Goal: Entertainment & Leisure: Consume media (video, audio)

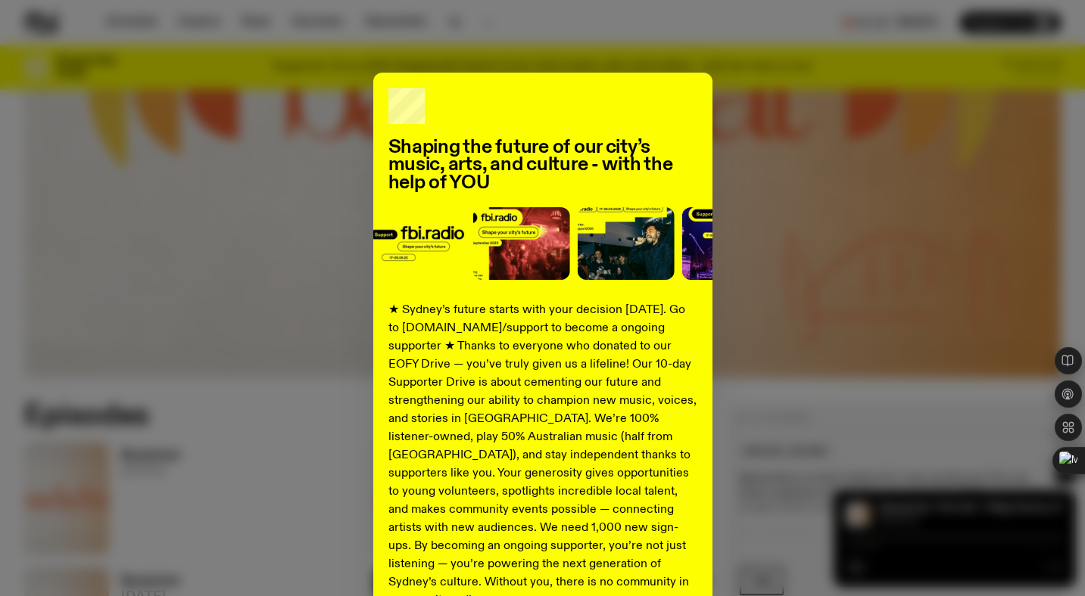
click at [797, 205] on div "Shaping the future of our city’s music, arts, and culture - with the help of YO…" at bounding box center [542, 384] width 1036 height 622
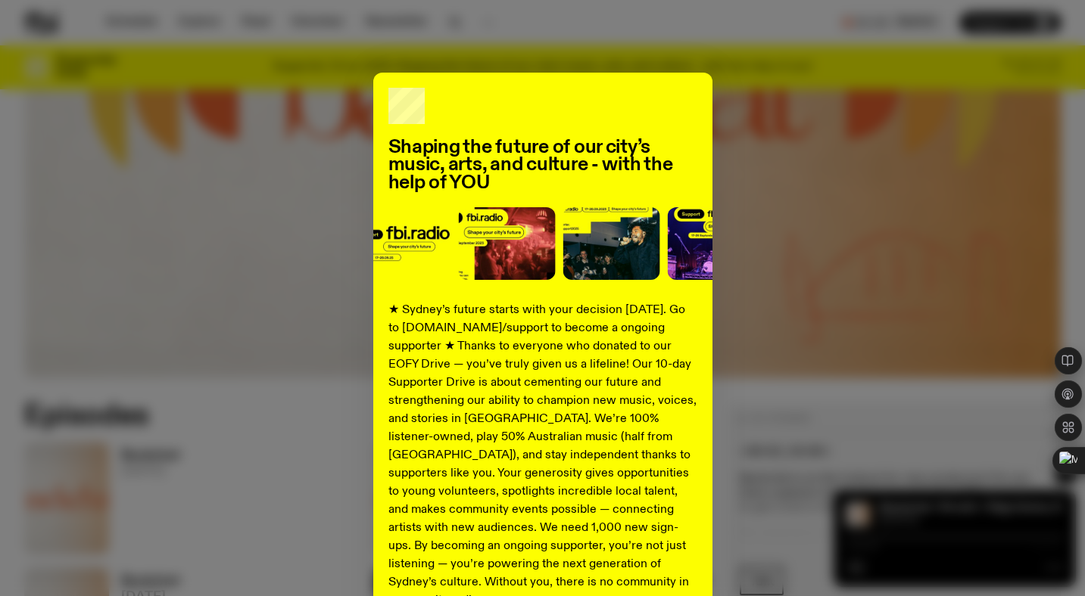
scroll to position [152, 0]
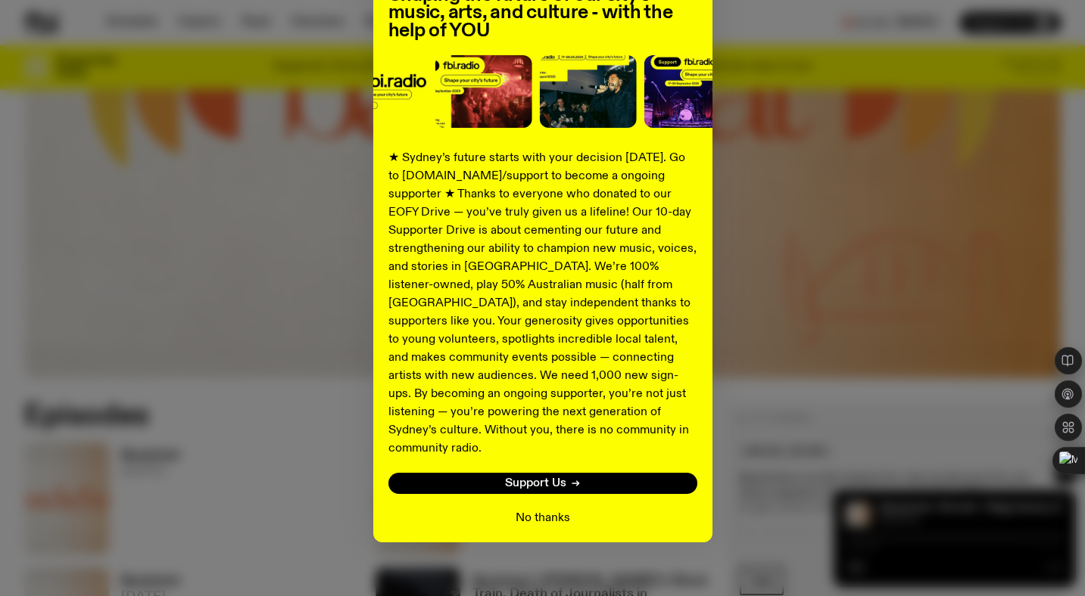
click at [545, 509] on button "No thanks" at bounding box center [542, 518] width 54 height 18
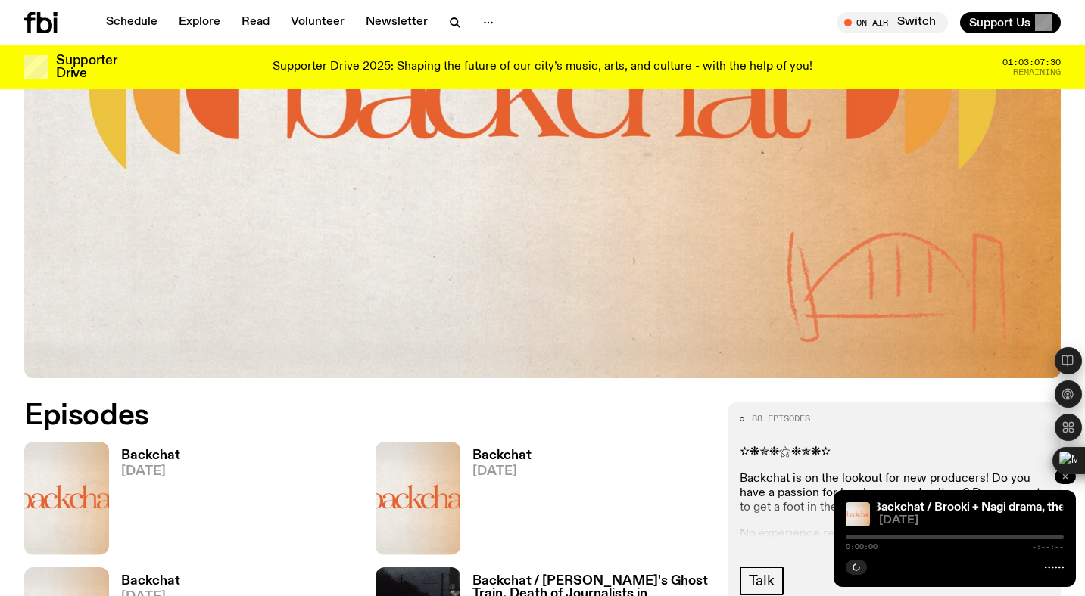
click at [1066, 481] on button "button" at bounding box center [1064, 476] width 21 height 15
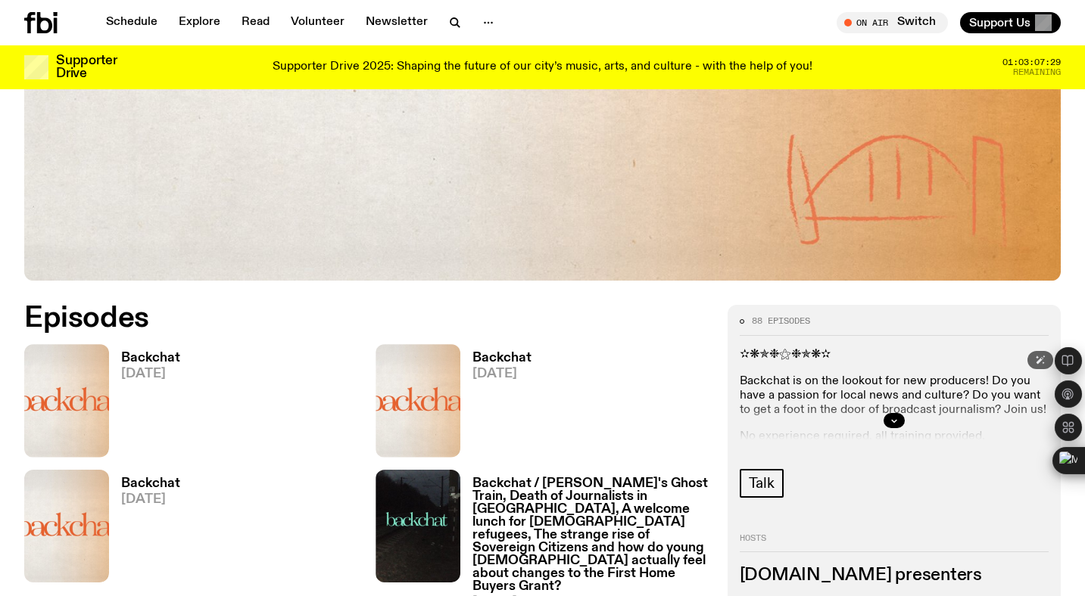
scroll to position [682, 0]
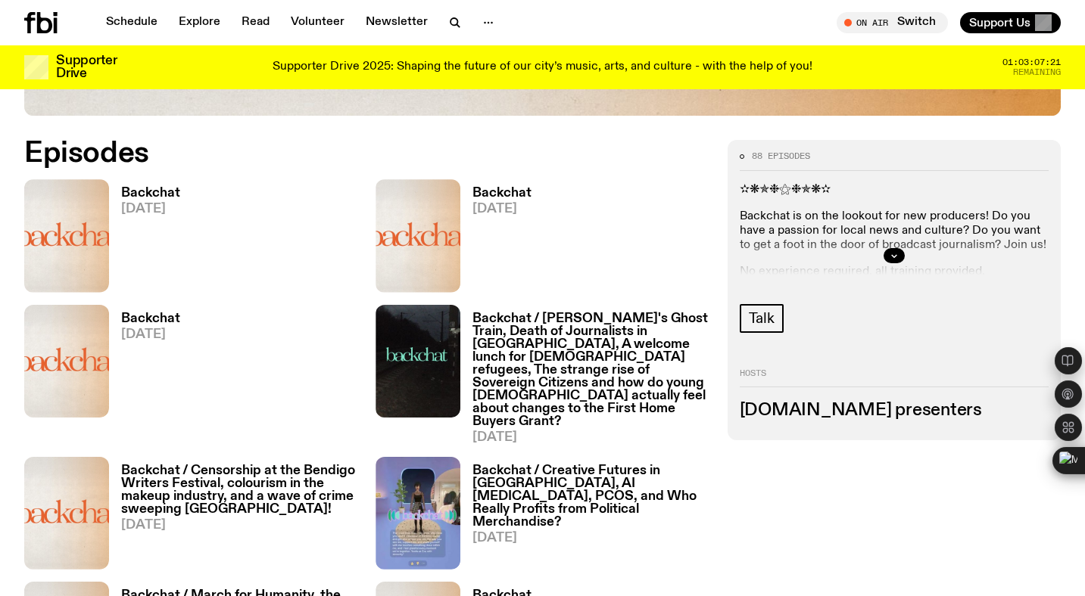
click at [152, 192] on h3 "Backchat" at bounding box center [150, 193] width 59 height 13
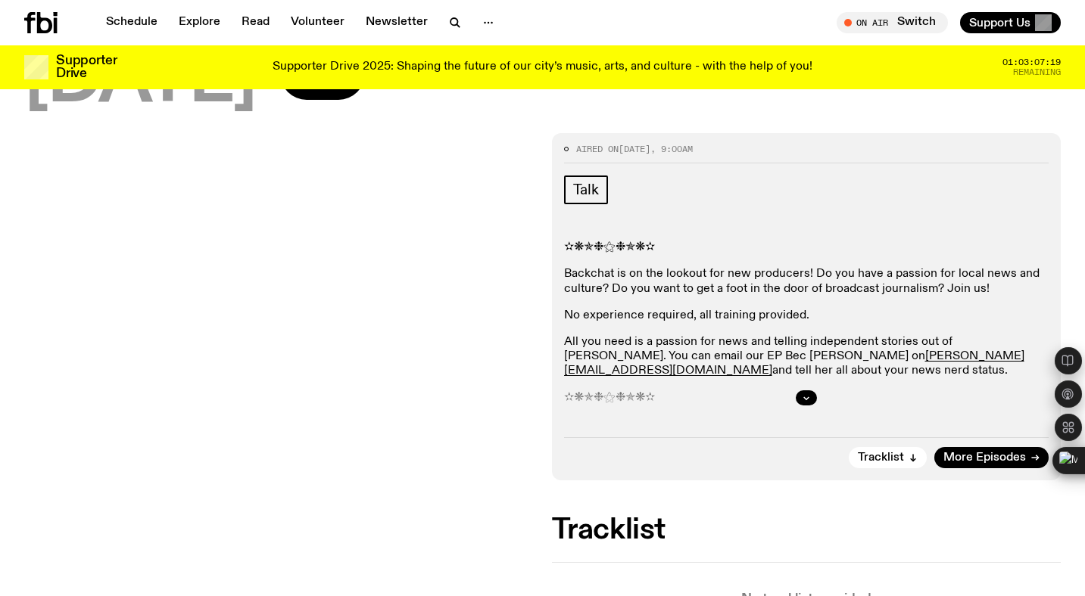
scroll to position [200, 0]
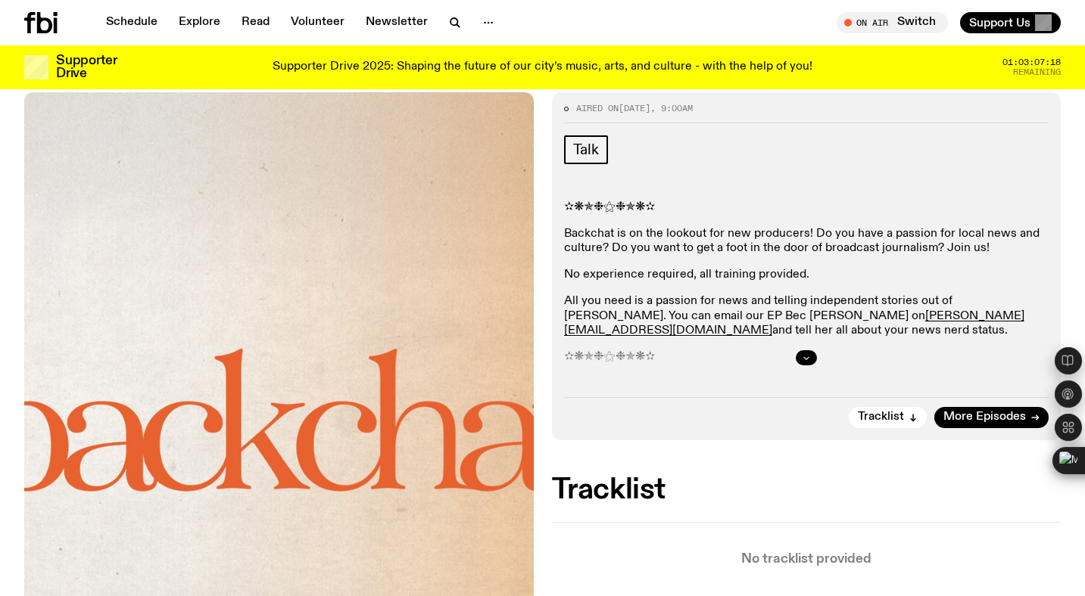
click at [805, 358] on icon "button" at bounding box center [805, 358] width 5 height 2
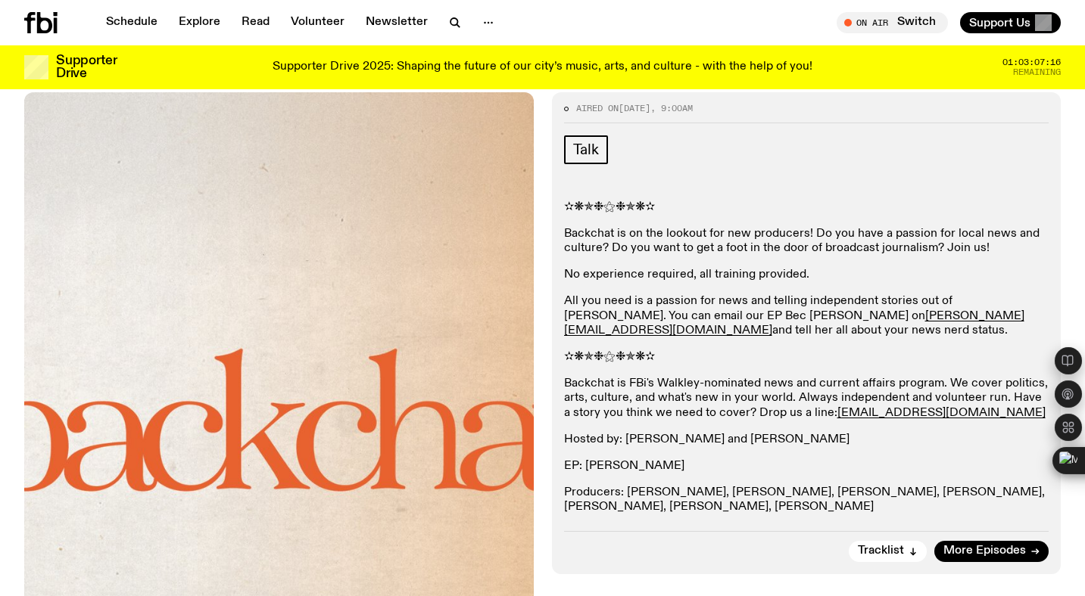
click at [691, 387] on p "Backchat is FBi's Walkley-nominated news and current affairs program. We cover …" at bounding box center [806, 399] width 485 height 44
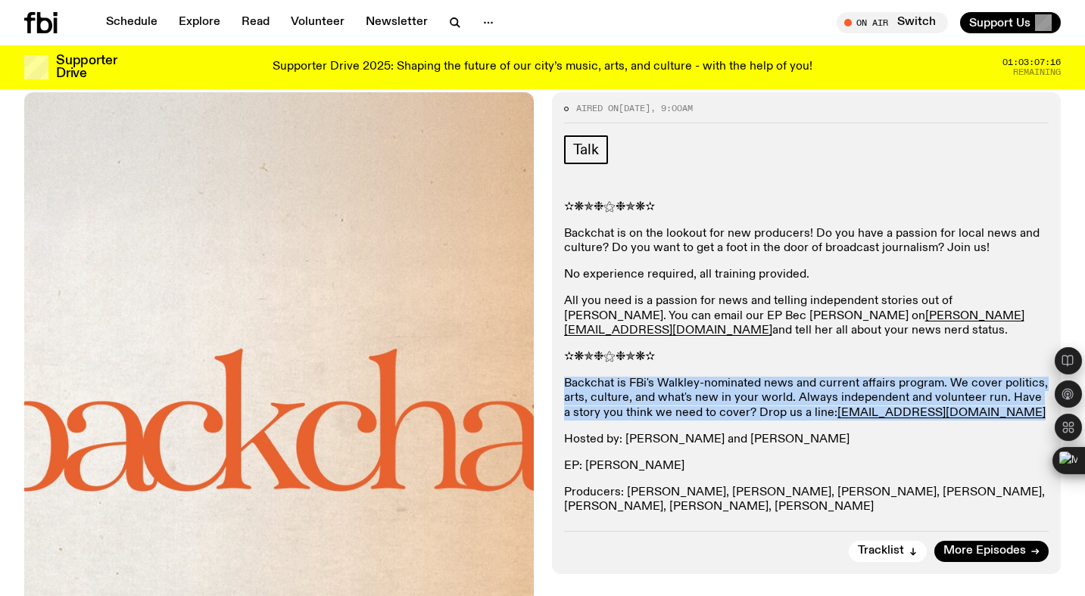
click at [691, 387] on p "Backchat is FBi's Walkley-nominated news and current affairs program. We cover …" at bounding box center [806, 399] width 485 height 44
click at [574, 385] on p "Backchat is FBi's Walkley-nominated news and current affairs program. We cover …" at bounding box center [806, 399] width 485 height 44
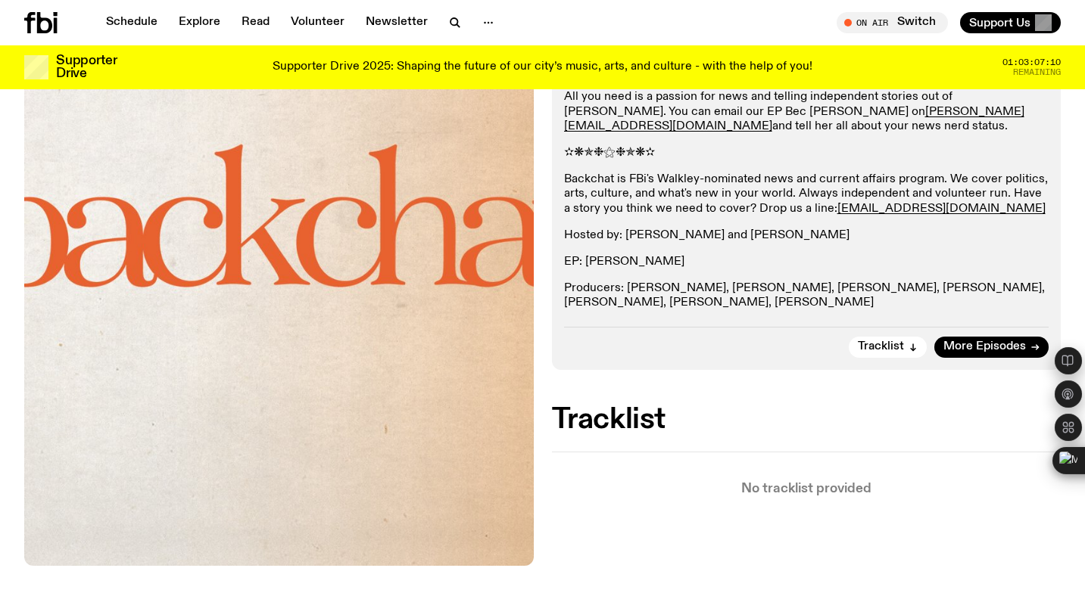
scroll to position [458, 0]
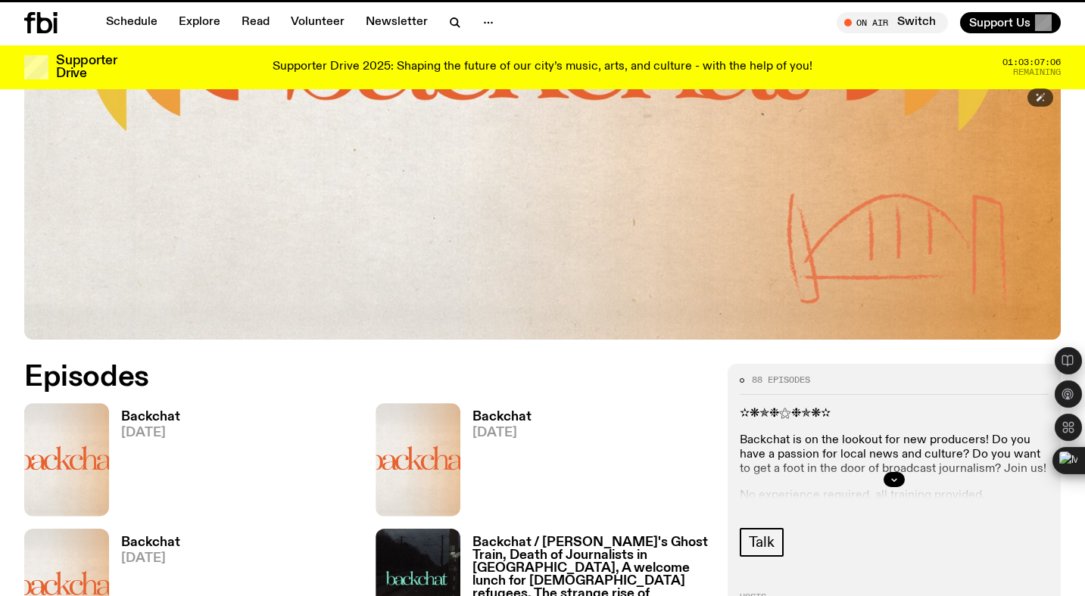
scroll to position [682, 0]
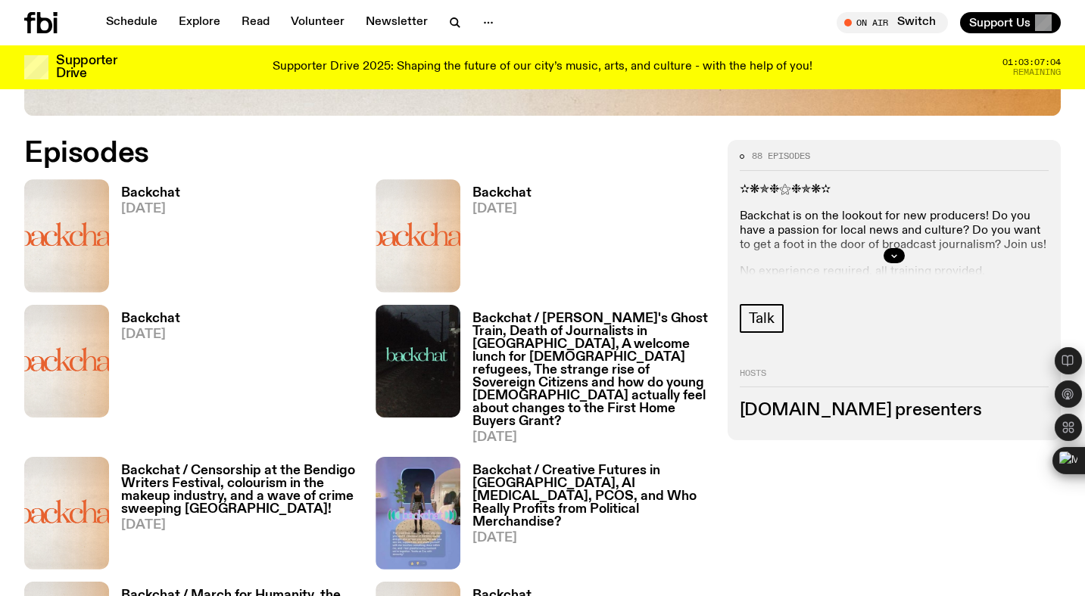
click at [520, 191] on h3 "Backchat" at bounding box center [501, 193] width 59 height 13
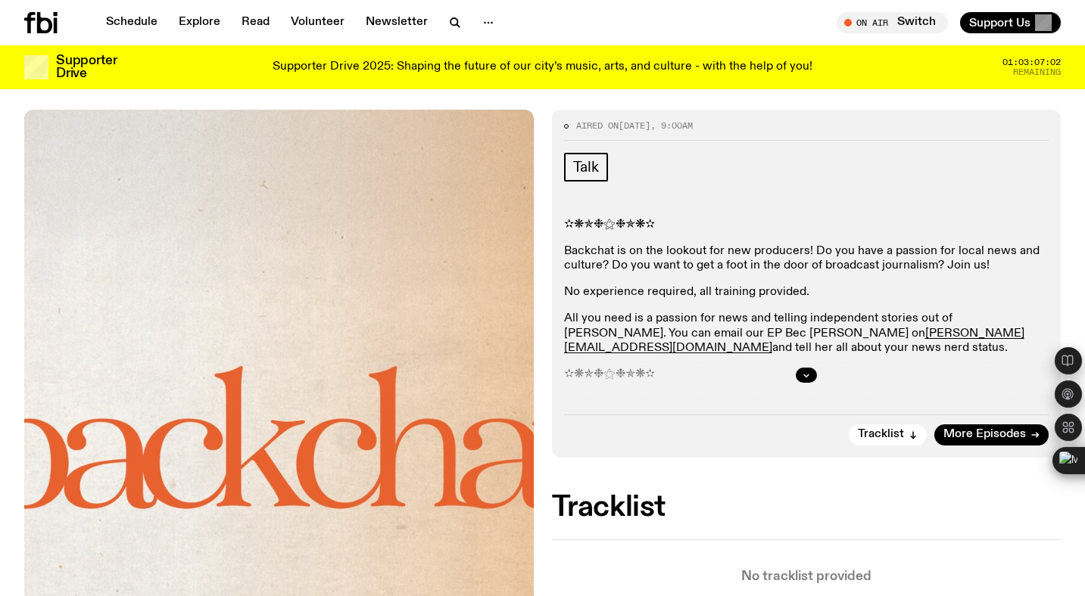
scroll to position [257, 0]
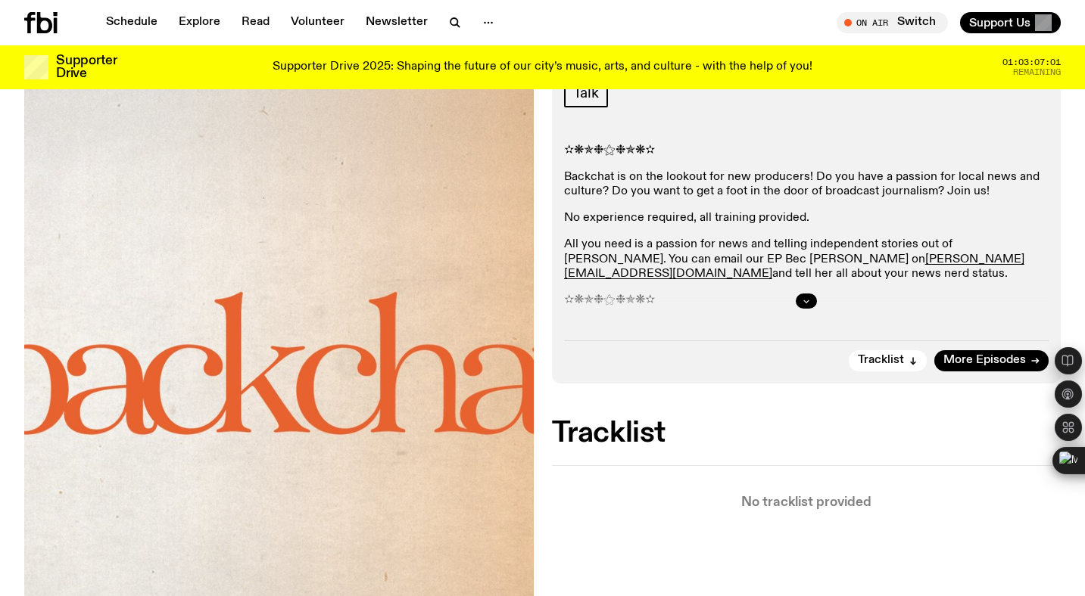
click at [801, 300] on button "button" at bounding box center [805, 301] width 21 height 15
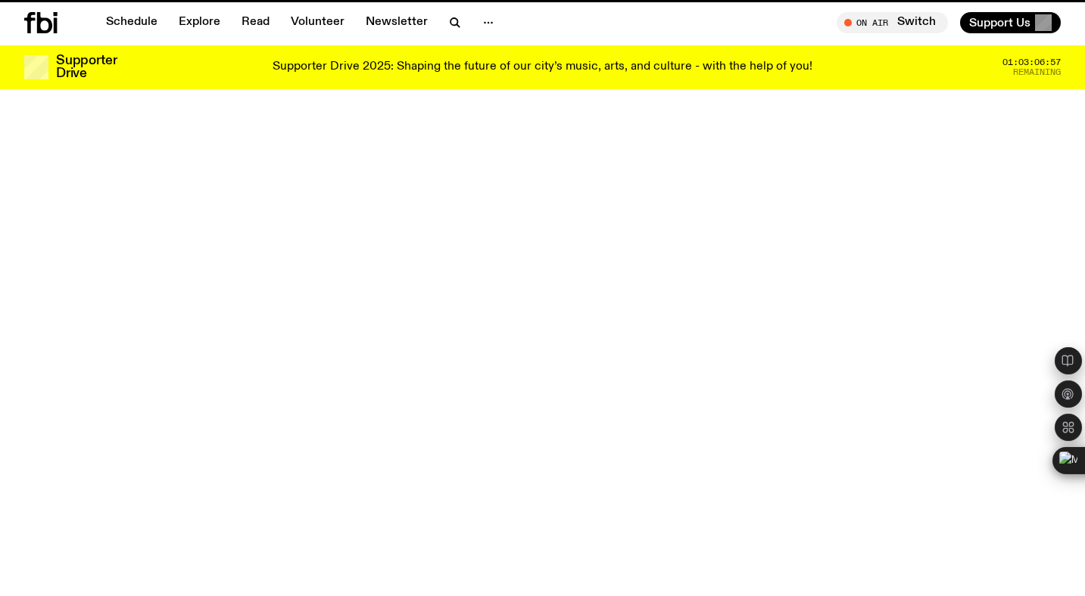
scroll to position [682, 0]
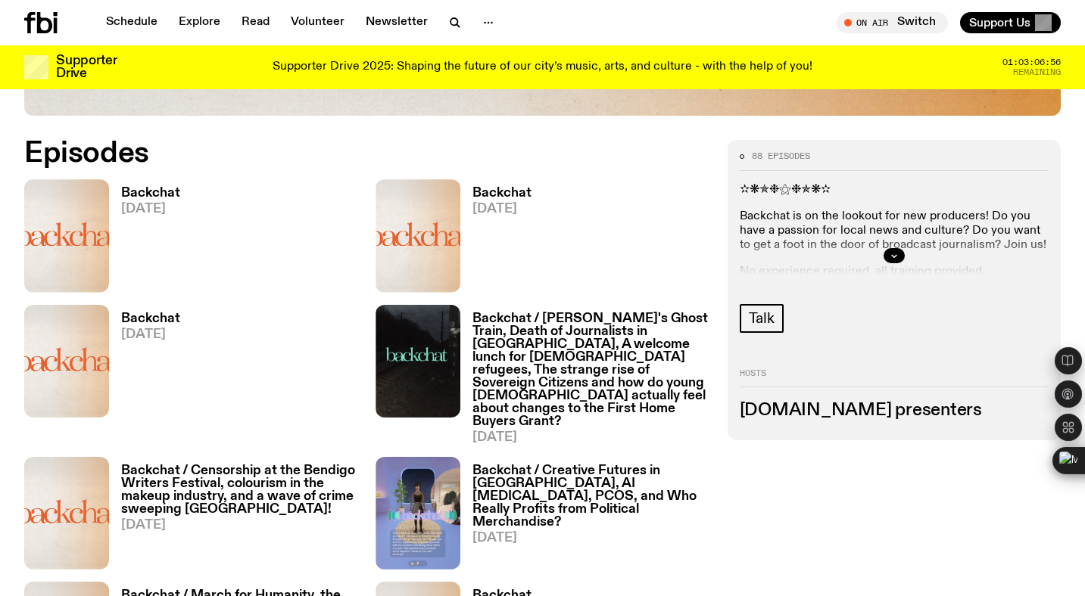
click at [148, 320] on h3 "Backchat" at bounding box center [150, 319] width 59 height 13
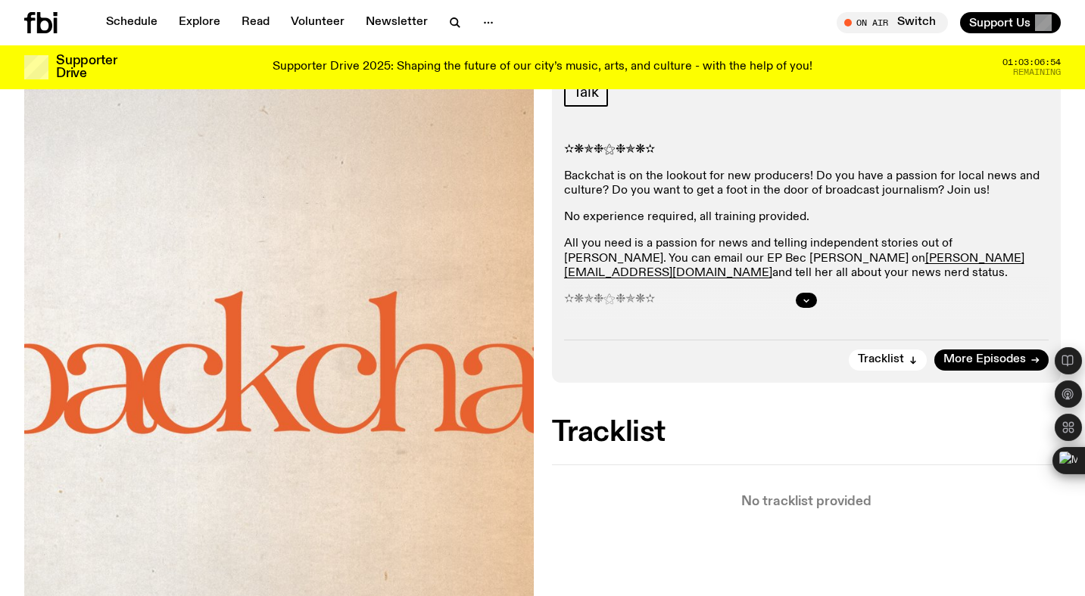
scroll to position [257, 0]
click at [798, 299] on button "button" at bounding box center [805, 300] width 21 height 15
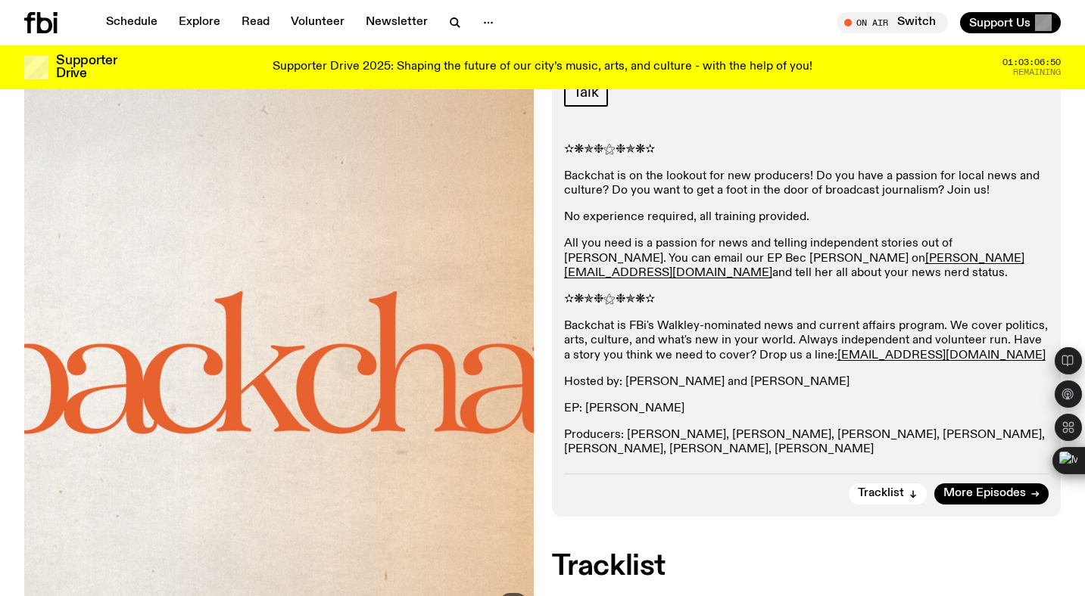
scroll to position [603, 0]
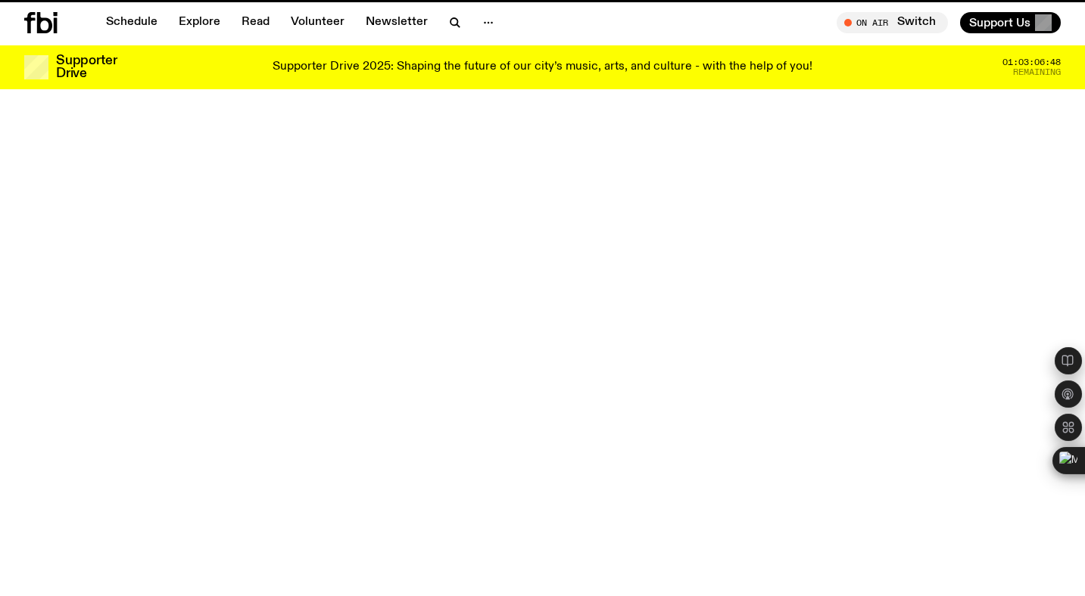
scroll to position [682, 0]
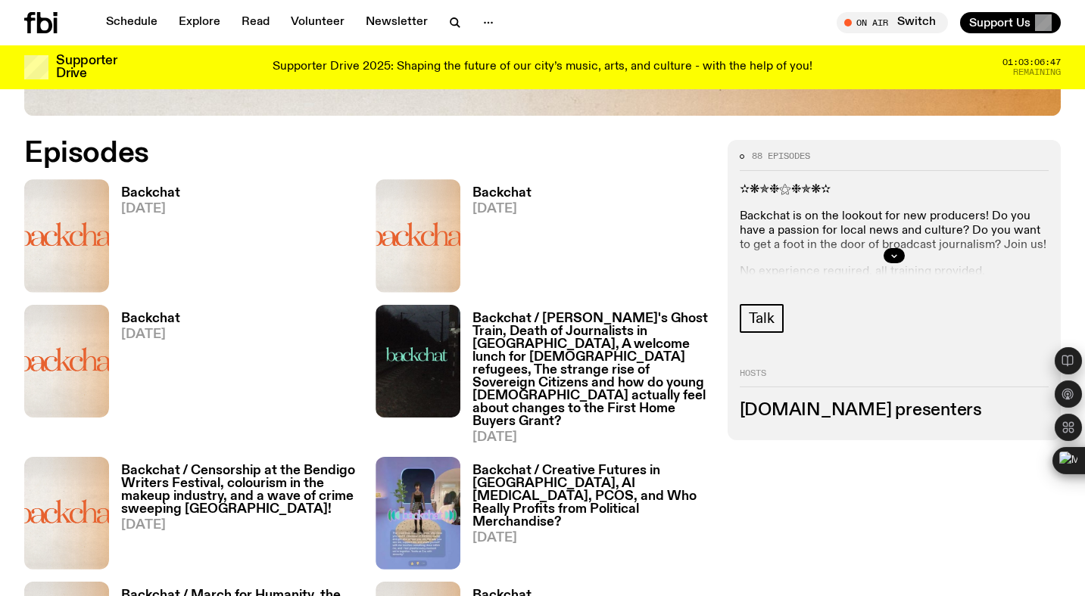
click at [546, 319] on h3 "Backchat / [PERSON_NAME]'s Ghost Train, Death of Journalists in [GEOGRAPHIC_DAT…" at bounding box center [590, 371] width 236 height 117
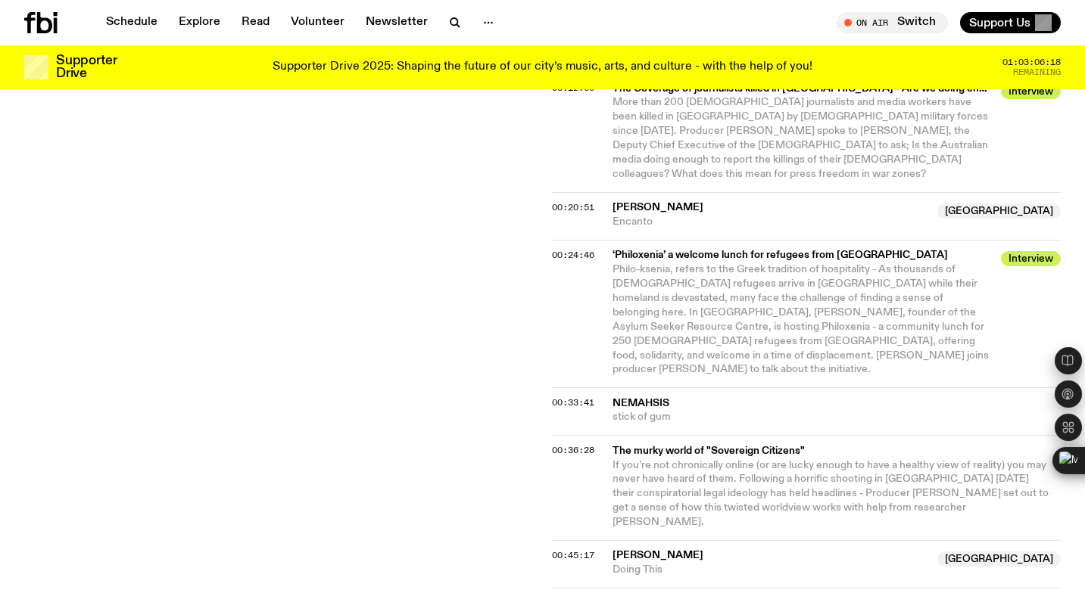
scroll to position [1427, 0]
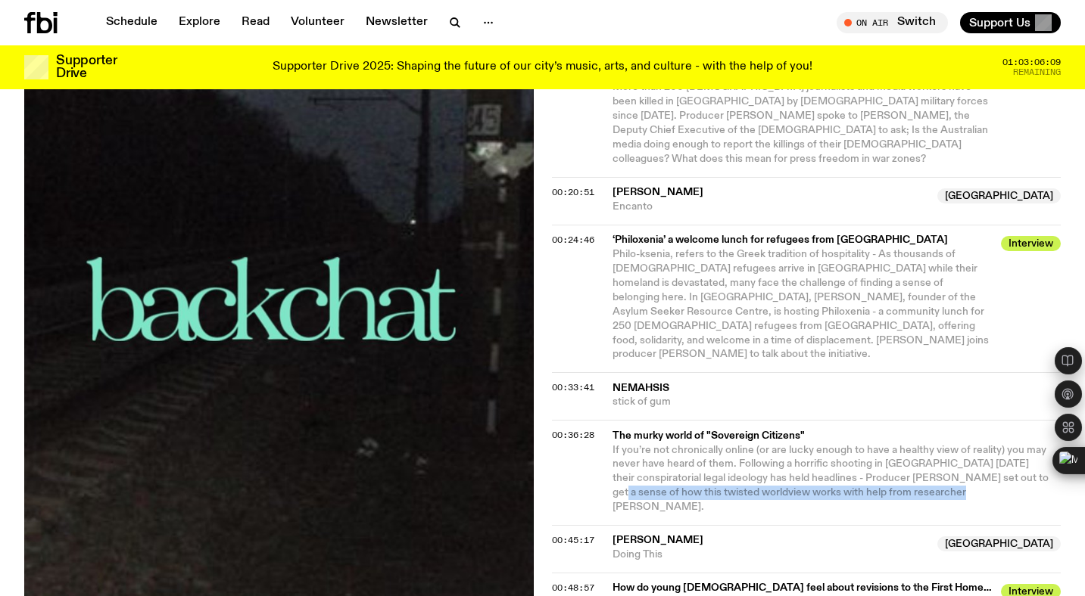
drag, startPoint x: 607, startPoint y: 332, endPoint x: 990, endPoint y: 325, distance: 383.0
click at [990, 420] on div "00:36:28 The murky world of "Sovereign Citizens" If you’re not chronically onli…" at bounding box center [806, 472] width 509 height 105
click at [936, 445] on span "If you’re not chronically online (or are lucky enough to have a healthy view of…" at bounding box center [830, 479] width 436 height 68
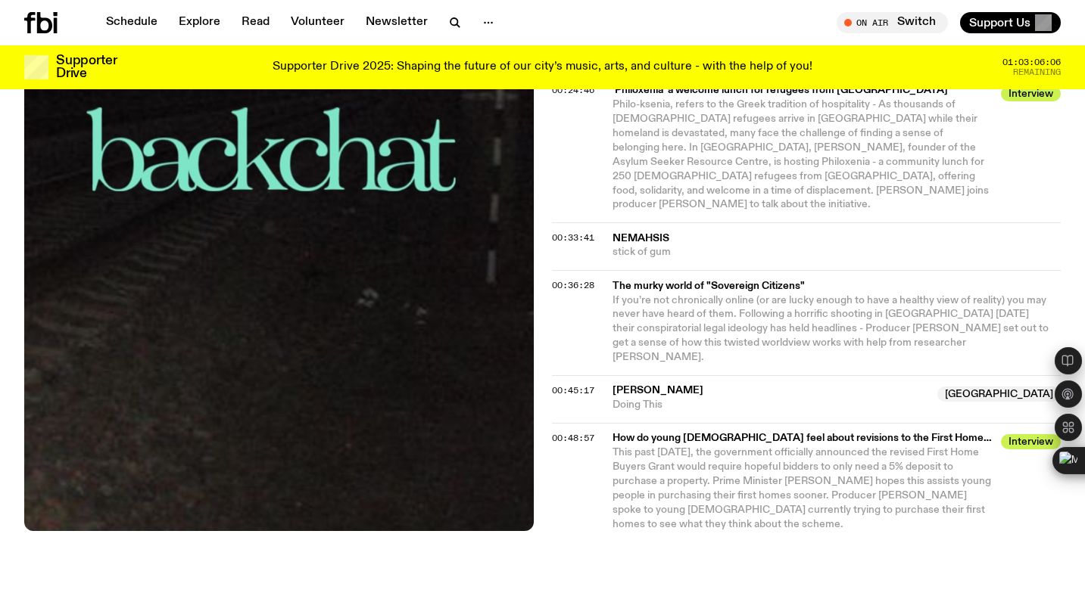
scroll to position [1627, 0]
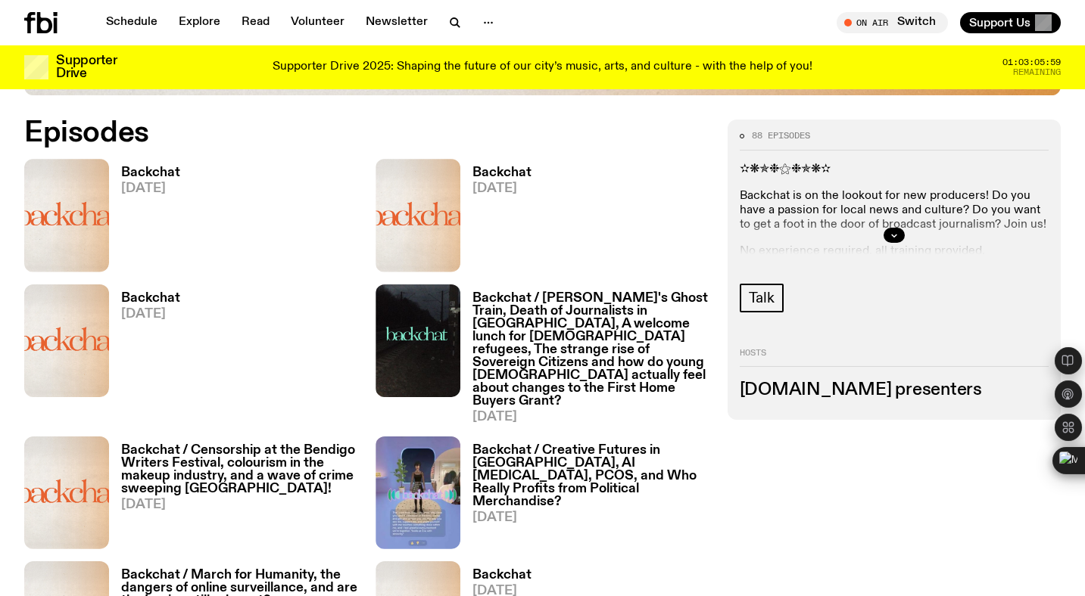
scroll to position [861, 0]
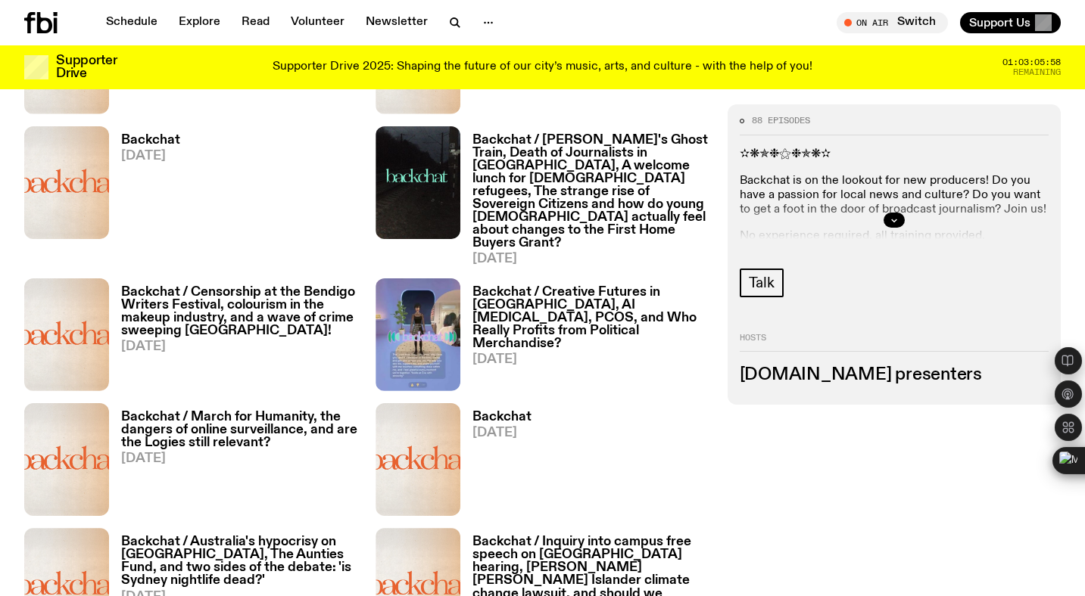
click at [287, 310] on h3 "Backchat / Censorship at the Bendigo Writers Festival, colourism in the makeup …" at bounding box center [239, 311] width 236 height 51
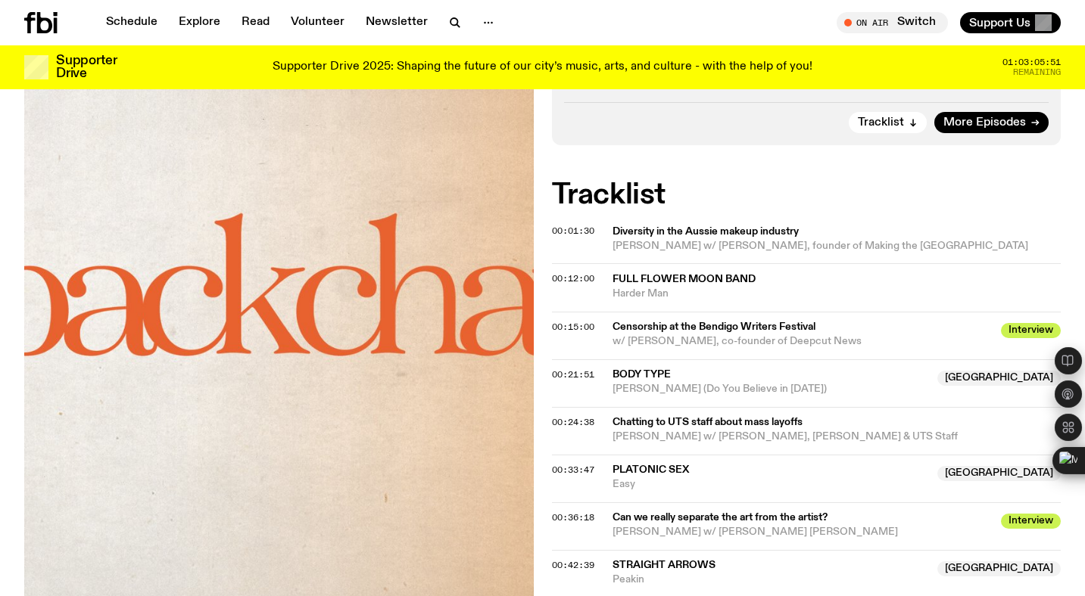
scroll to position [845, 0]
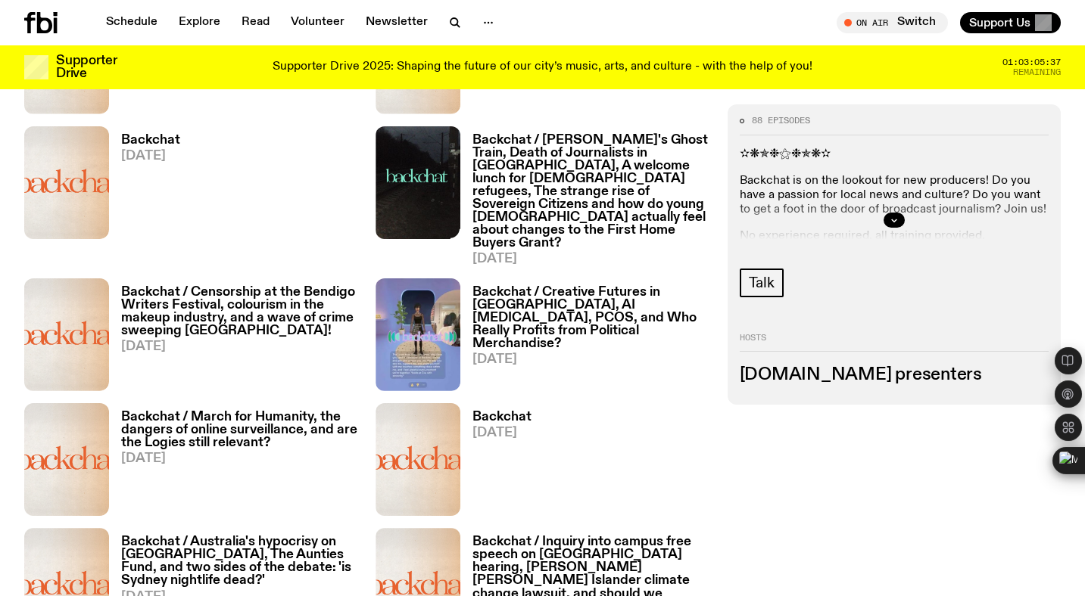
scroll to position [889, 0]
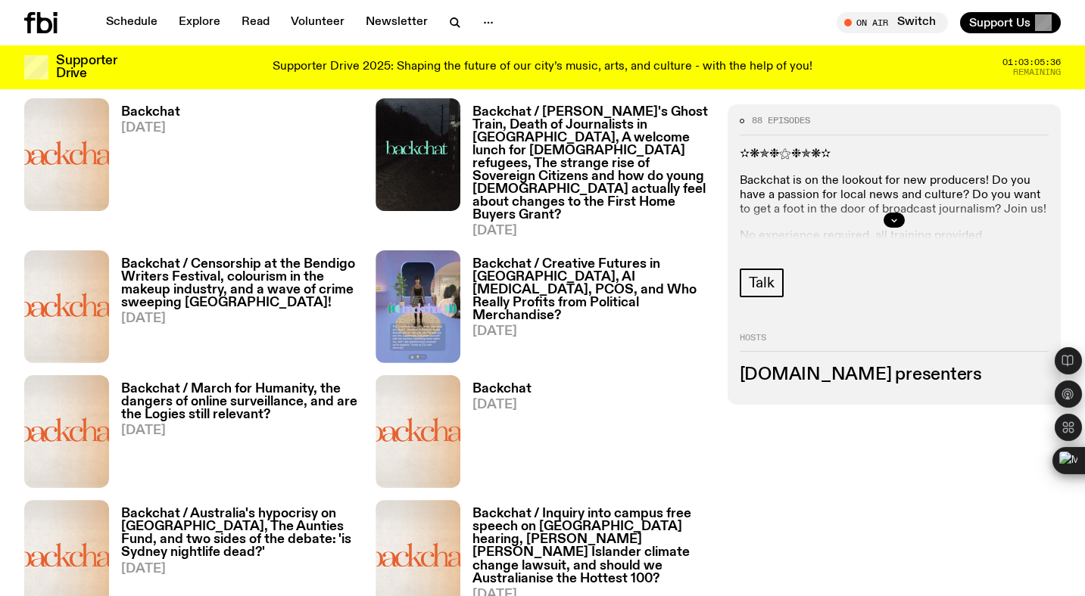
click at [606, 267] on h3 "Backchat / Creative Futures in [GEOGRAPHIC_DATA], AI [MEDICAL_DATA], PCOS, and …" at bounding box center [590, 290] width 236 height 64
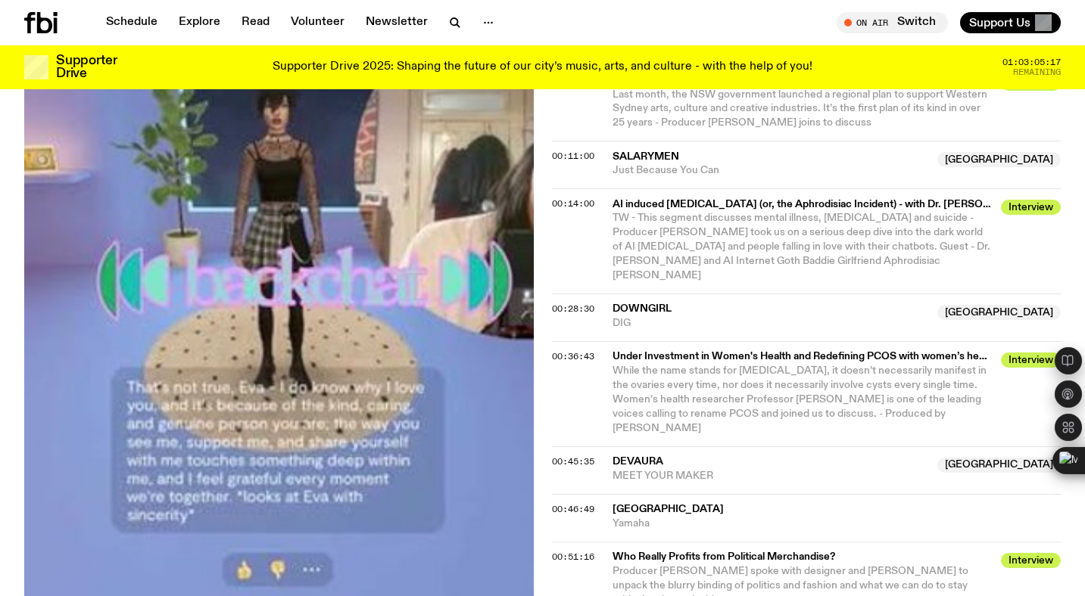
scroll to position [987, 0]
